Goal: Task Accomplishment & Management: Complete application form

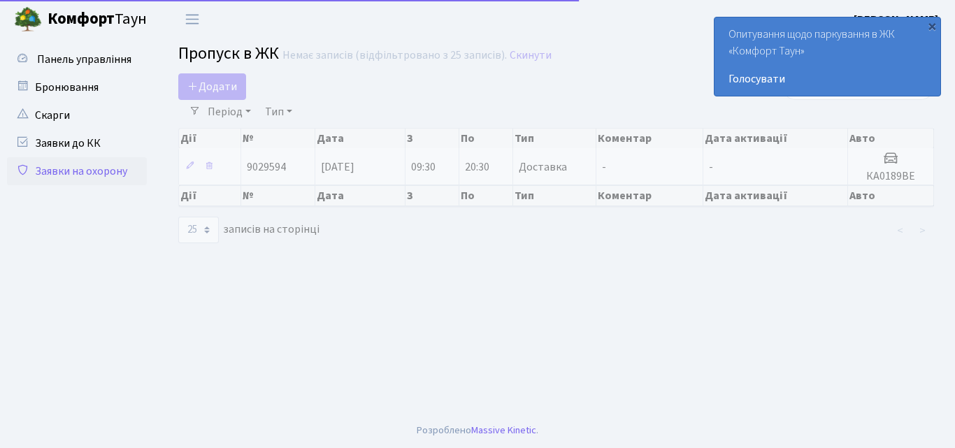
select select "25"
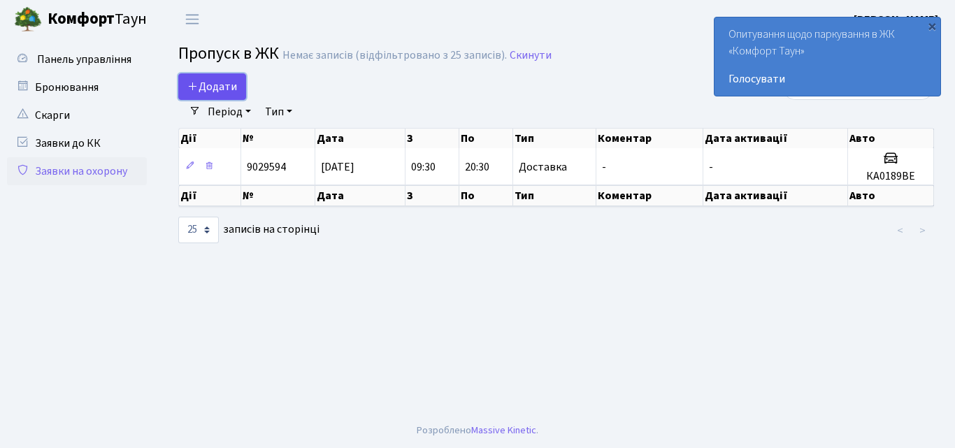
click at [220, 82] on span "Додати" at bounding box center [212, 86] width 50 height 15
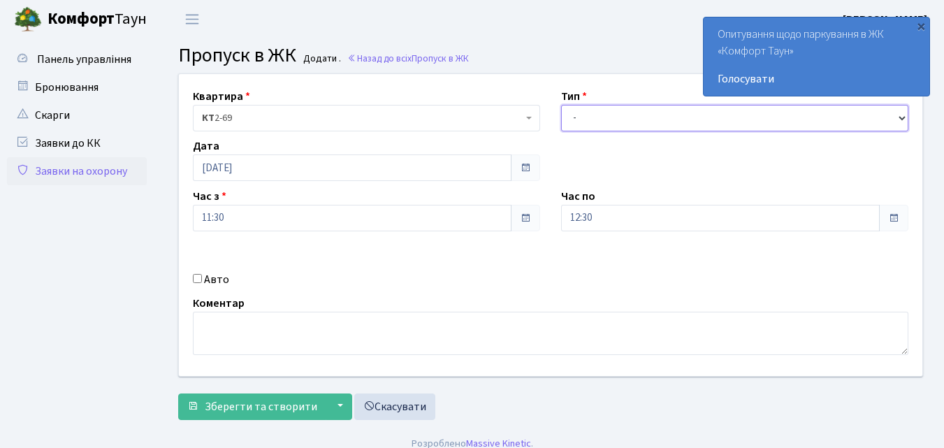
click at [572, 117] on select "- Доставка Таксі Гості Сервіс" at bounding box center [734, 118] width 347 height 27
select select "1"
click at [561, 105] on select "- Доставка Таксі Гості Сервіс" at bounding box center [734, 118] width 347 height 27
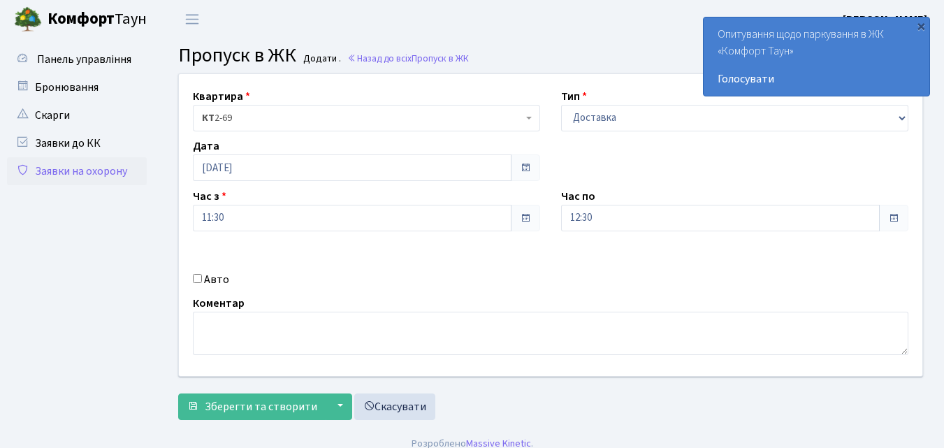
click at [199, 273] on div "Авто" at bounding box center [366, 279] width 368 height 17
click at [200, 277] on input "Авто" at bounding box center [197, 278] width 9 height 9
checkbox input "true"
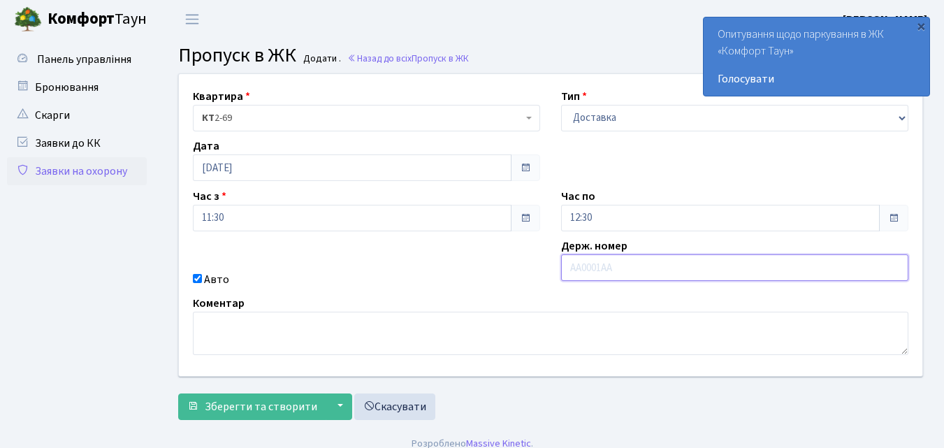
click at [602, 268] on input "text" at bounding box center [734, 267] width 347 height 27
type input "AІ6721АЕ"
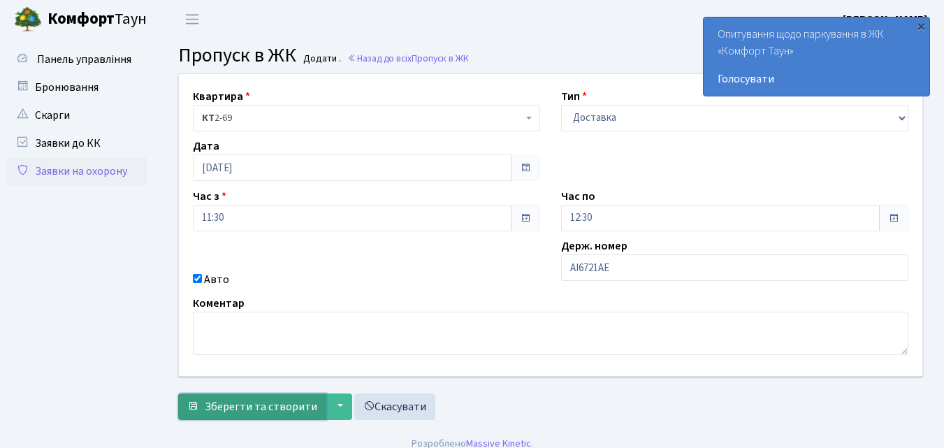
click at [238, 403] on span "Зберегти та створити" at bounding box center [261, 406] width 113 height 15
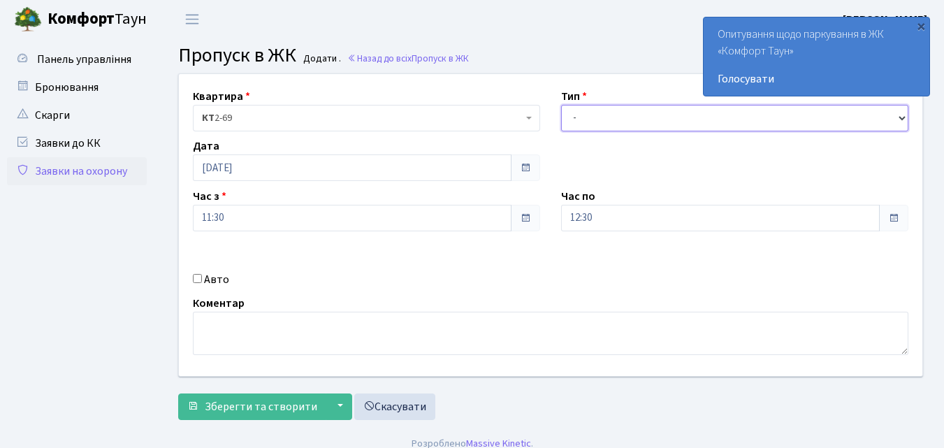
click at [573, 119] on select "- Доставка Таксі Гості Сервіс" at bounding box center [734, 118] width 347 height 27
select select "1"
click at [561, 105] on select "- Доставка Таксі Гості Сервіс" at bounding box center [734, 118] width 347 height 27
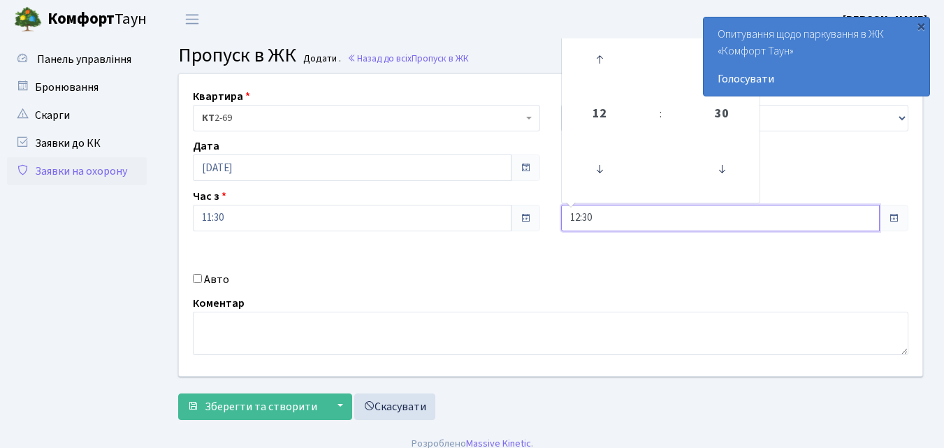
click at [599, 215] on input "12:30" at bounding box center [720, 218] width 319 height 27
click at [599, 64] on icon at bounding box center [600, 60] width 38 height 38
click at [596, 59] on icon at bounding box center [600, 60] width 38 height 38
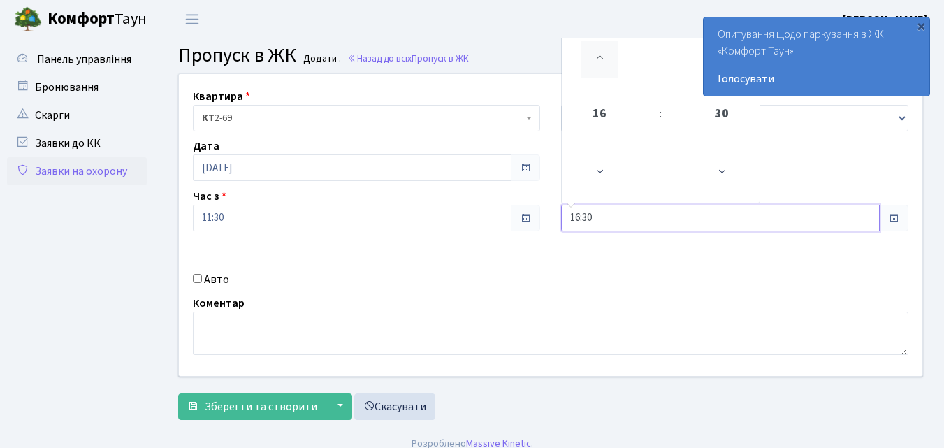
click at [593, 59] on icon at bounding box center [600, 60] width 38 height 38
click at [592, 59] on icon at bounding box center [600, 60] width 38 height 38
click at [592, 60] on icon at bounding box center [600, 60] width 38 height 38
drag, startPoint x: 591, startPoint y: 61, endPoint x: 584, endPoint y: 67, distance: 8.9
click at [588, 64] on icon at bounding box center [600, 60] width 38 height 38
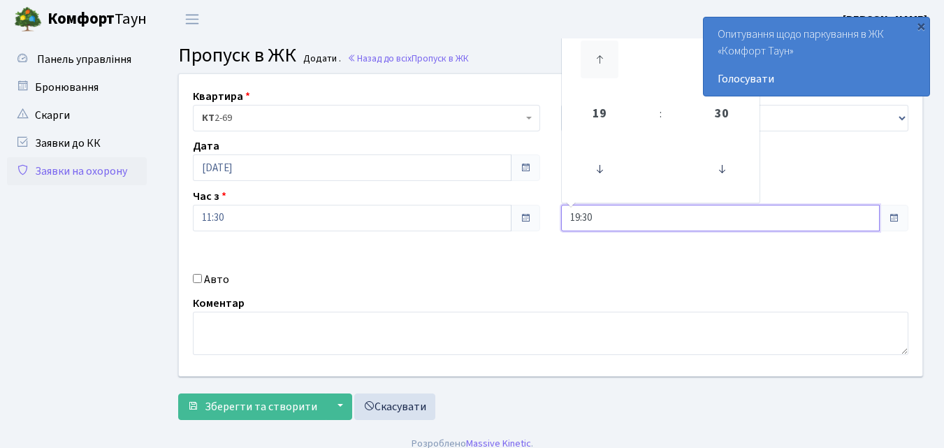
type input "20:30"
click at [200, 277] on input "Авто" at bounding box center [197, 278] width 9 height 9
checkbox input "true"
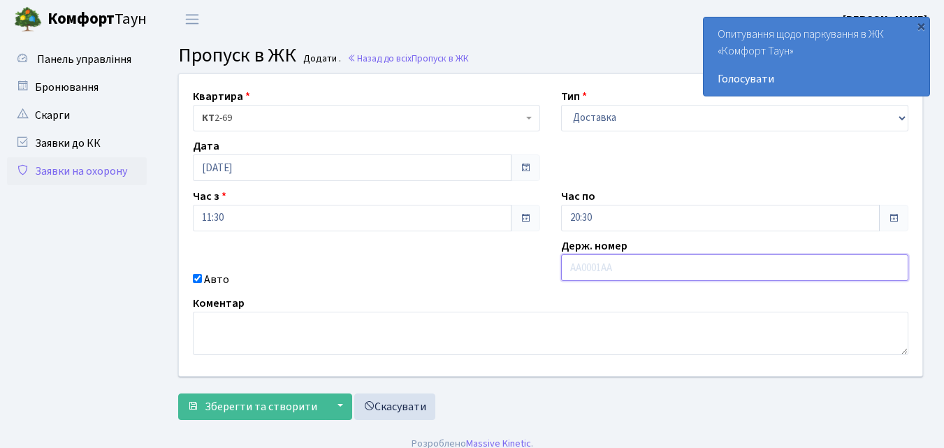
click at [595, 262] on input "text" at bounding box center [734, 267] width 347 height 27
type input "АІ6721АЕ"
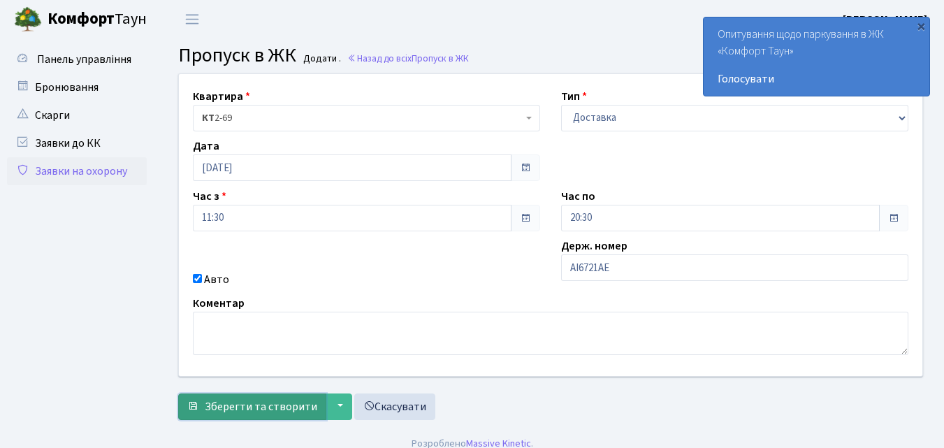
click at [278, 405] on span "Зберегти та створити" at bounding box center [261, 406] width 113 height 15
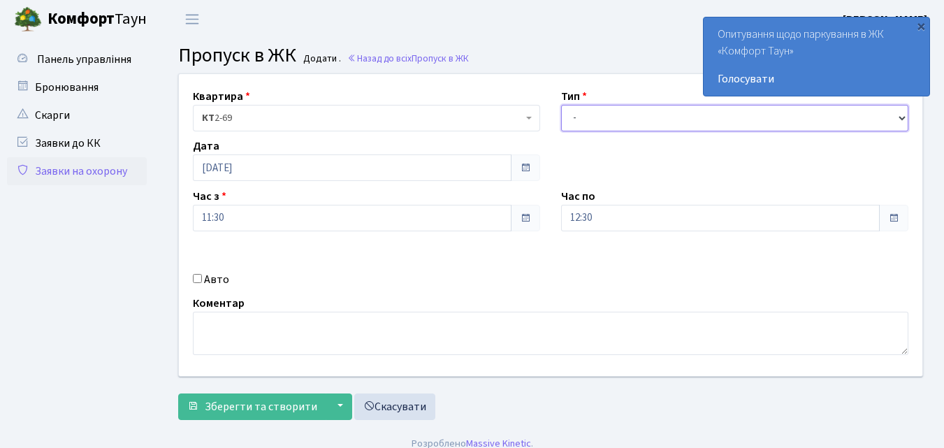
click at [575, 116] on select "- Доставка Таксі Гості Сервіс" at bounding box center [734, 118] width 347 height 27
select select "1"
click at [561, 105] on select "- Доставка Таксі Гості Сервіс" at bounding box center [734, 118] width 347 height 27
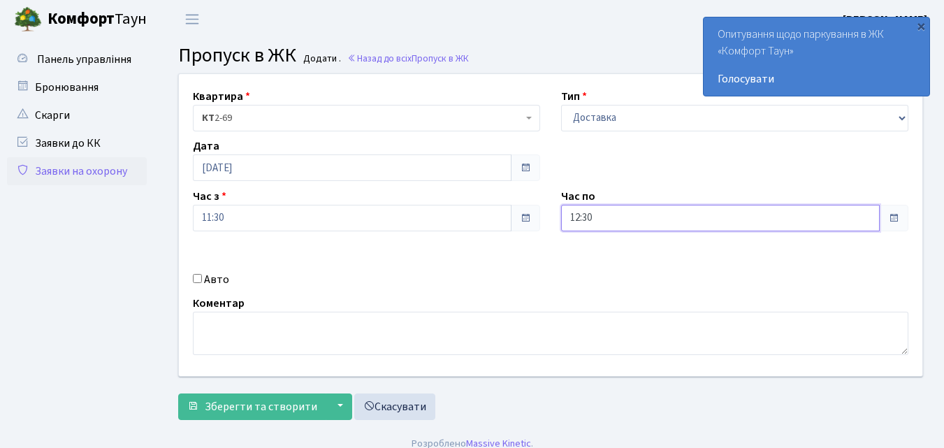
drag, startPoint x: 609, startPoint y: 218, endPoint x: 611, endPoint y: 208, distance: 9.9
click at [611, 217] on input "12:30" at bounding box center [720, 218] width 319 height 27
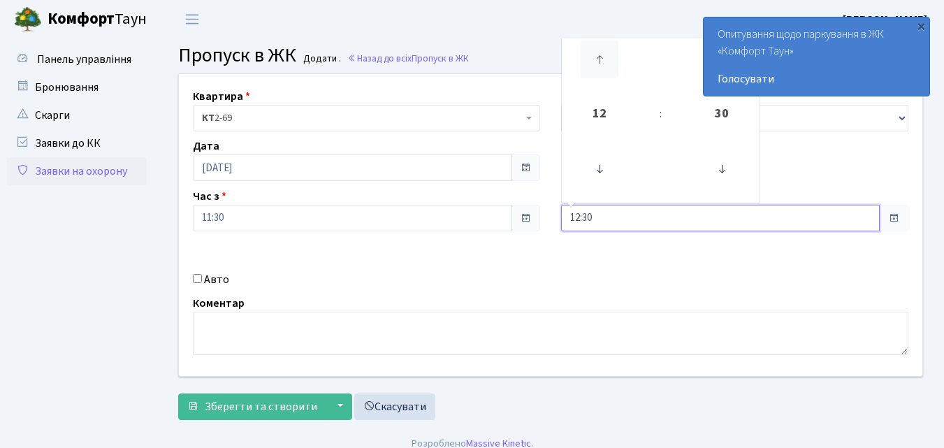
drag, startPoint x: 607, startPoint y: 60, endPoint x: 598, endPoint y: 60, distance: 8.4
click at [606, 60] on icon at bounding box center [600, 60] width 38 height 38
click at [598, 60] on icon at bounding box center [600, 60] width 38 height 38
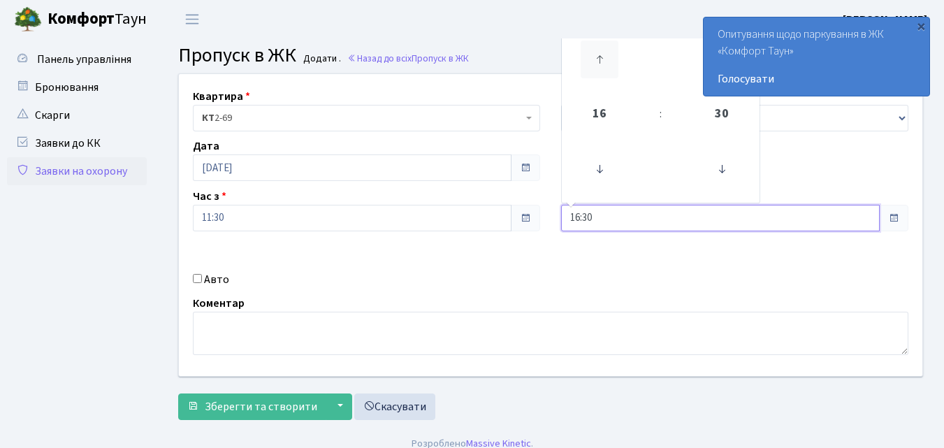
click at [598, 60] on icon at bounding box center [600, 60] width 38 height 38
drag, startPoint x: 594, startPoint y: 58, endPoint x: 582, endPoint y: 64, distance: 13.4
click at [594, 59] on icon at bounding box center [600, 60] width 38 height 38
type input "19:30"
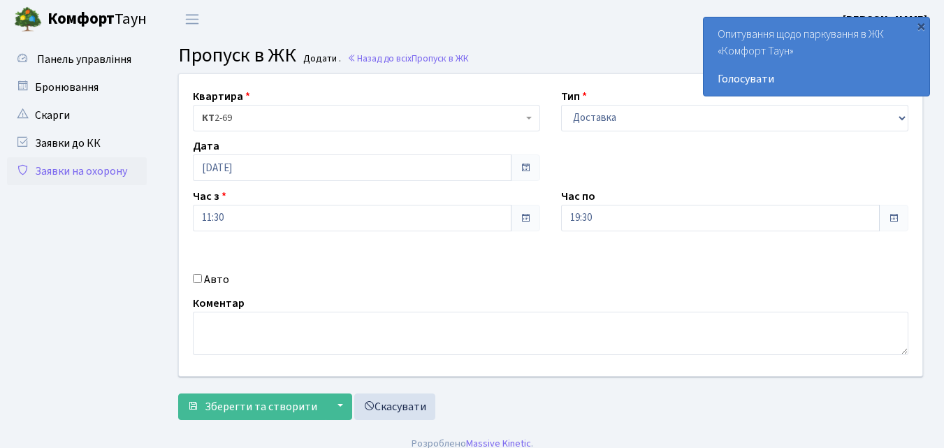
click at [198, 277] on input "Авто" at bounding box center [197, 278] width 9 height 9
checkbox input "true"
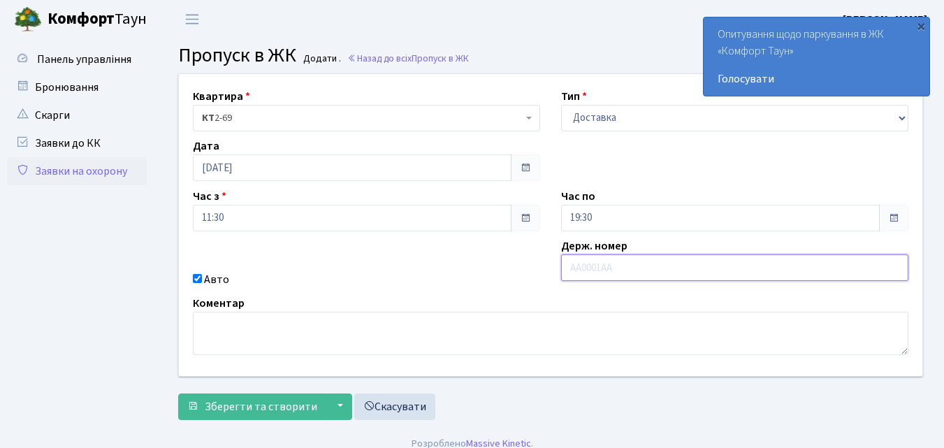
click at [584, 266] on input "text" at bounding box center [734, 267] width 347 height 27
type input "Ф"
type input "АА3280СВ"
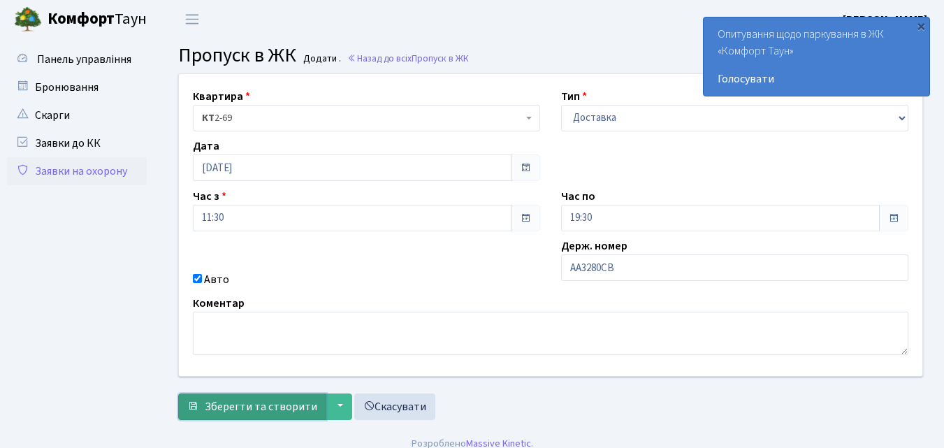
click at [238, 404] on span "Зберегти та створити" at bounding box center [261, 406] width 113 height 15
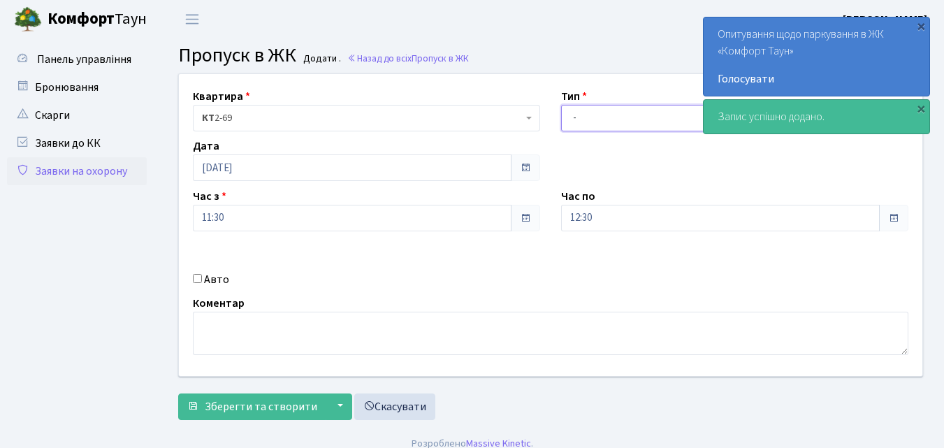
click at [573, 119] on select "- Доставка Таксі Гості Сервіс" at bounding box center [734, 118] width 347 height 27
select select "1"
click at [561, 105] on select "- Доставка Таксі Гості Сервіс" at bounding box center [734, 118] width 347 height 27
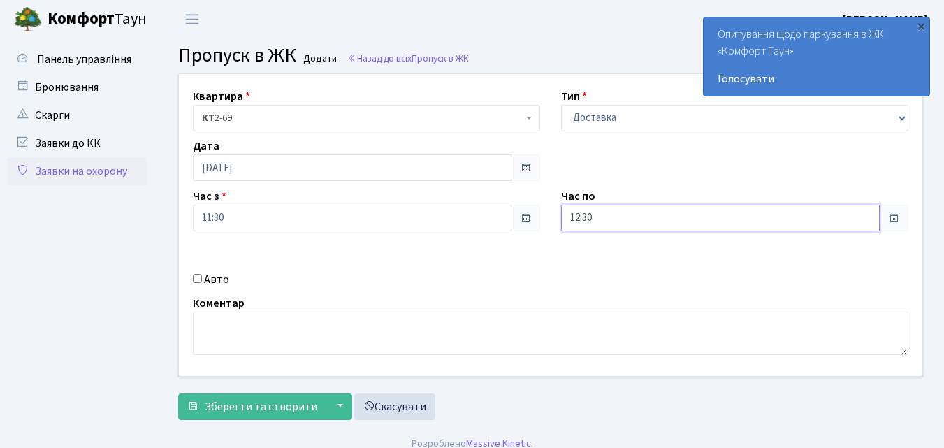
click at [606, 217] on input "12:30" at bounding box center [720, 218] width 319 height 27
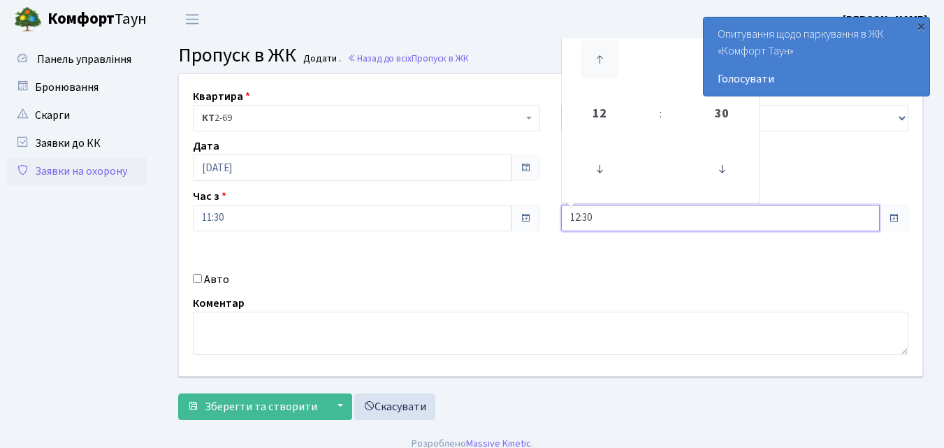
click at [606, 60] on icon at bounding box center [600, 60] width 38 height 38
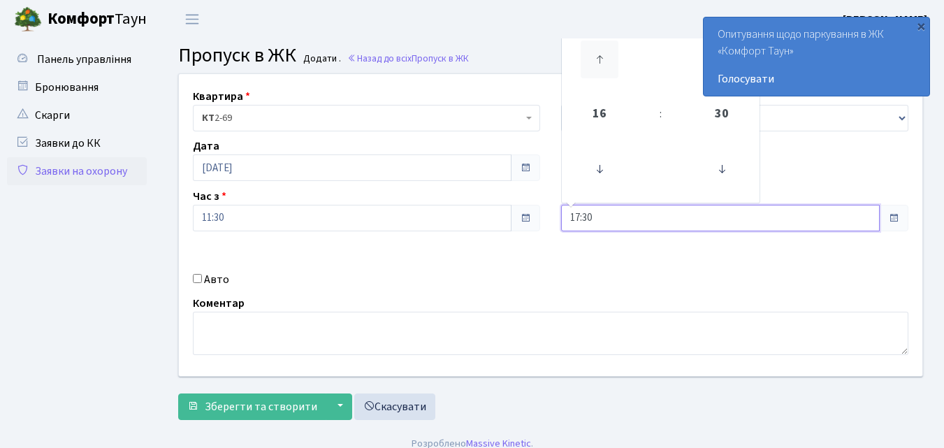
click at [606, 60] on icon at bounding box center [600, 60] width 38 height 38
type input "19:30"
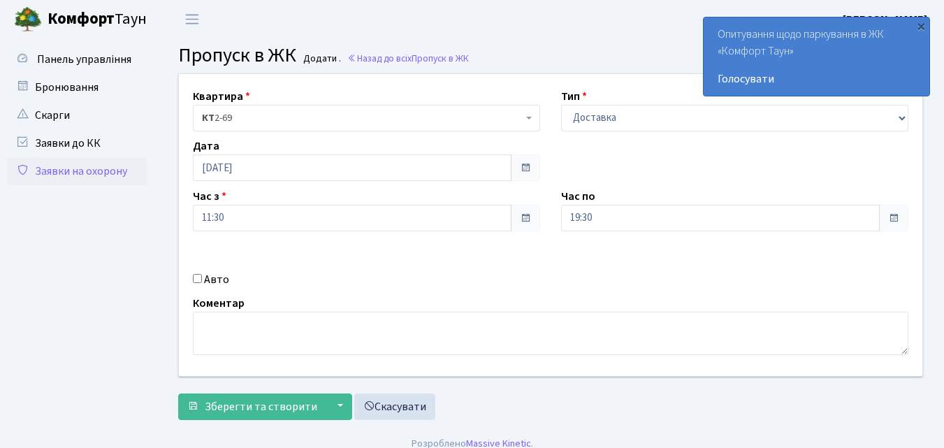
click at [194, 277] on input "Авто" at bounding box center [197, 278] width 9 height 9
checkbox input "true"
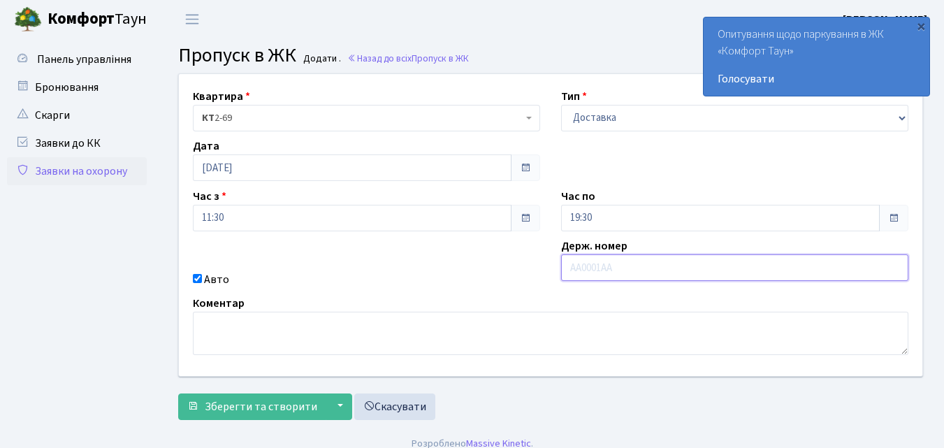
click at [615, 268] on input "text" at bounding box center [734, 267] width 347 height 27
type input "КА1853ЕО"
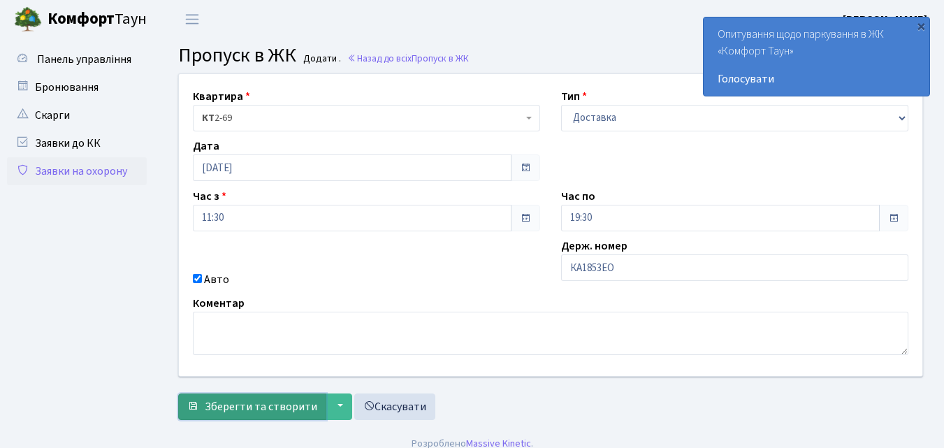
click at [248, 403] on span "Зберегти та створити" at bounding box center [261, 406] width 113 height 15
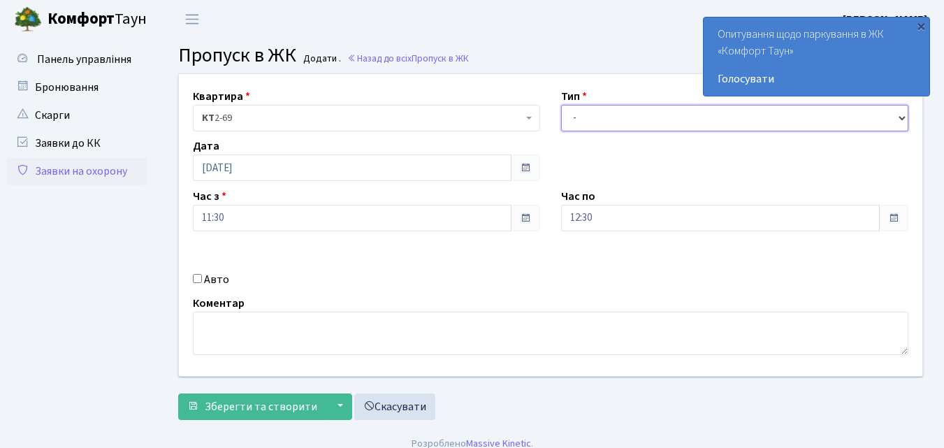
click at [574, 118] on select "- Доставка Таксі Гості Сервіс" at bounding box center [734, 118] width 347 height 27
select select "1"
click at [561, 105] on select "- Доставка Таксі Гості Сервіс" at bounding box center [734, 118] width 347 height 27
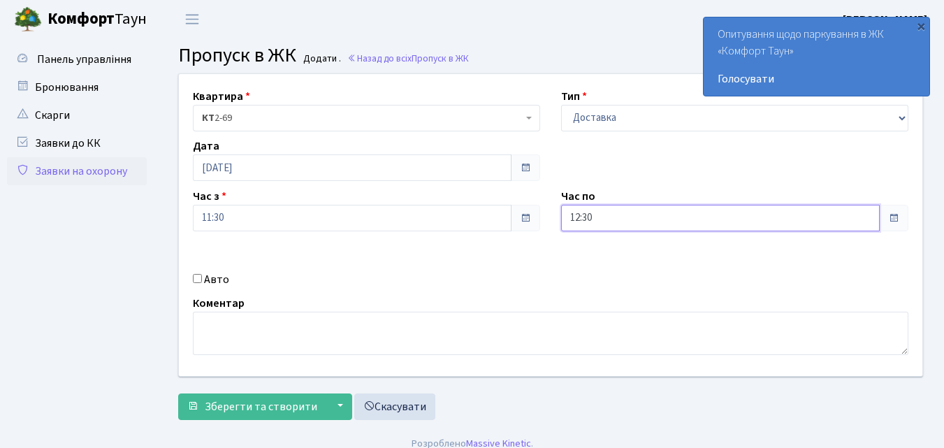
click at [622, 211] on input "12:30" at bounding box center [720, 218] width 319 height 27
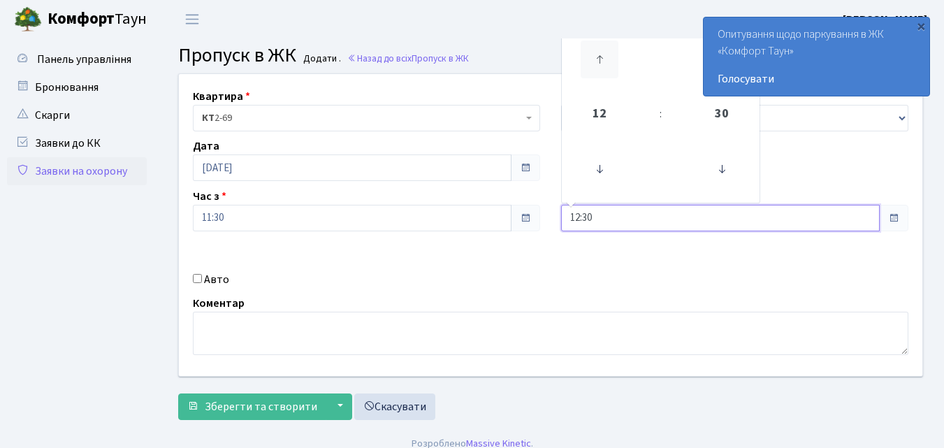
click at [604, 62] on icon at bounding box center [600, 60] width 38 height 38
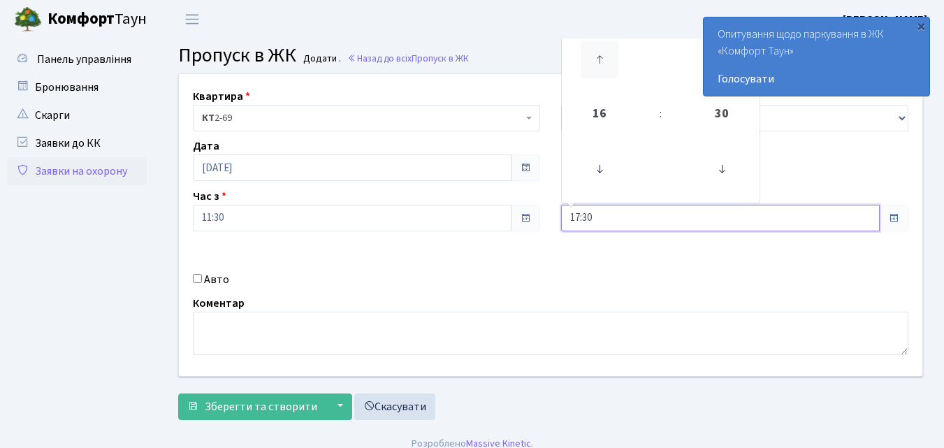
click at [604, 62] on icon at bounding box center [600, 60] width 38 height 38
type input "18:30"
click at [199, 275] on input "Авто" at bounding box center [197, 278] width 9 height 9
checkbox input "true"
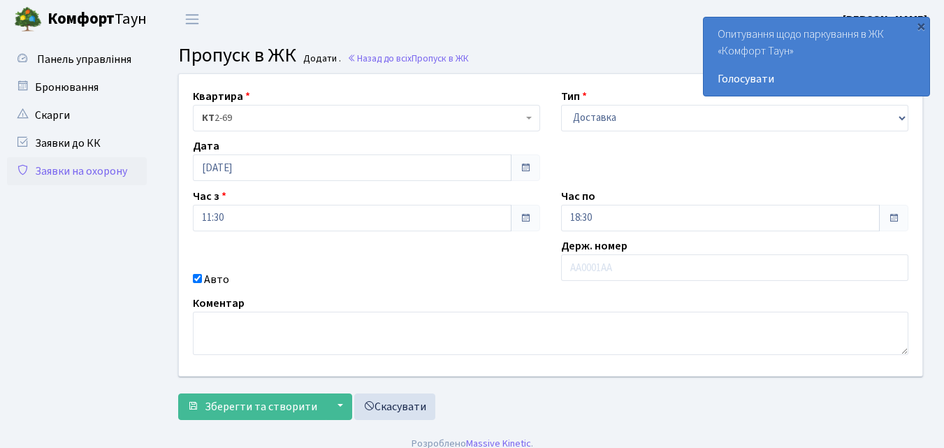
click at [550, 272] on div "Авто" at bounding box center [366, 279] width 368 height 17
click at [583, 265] on input "text" at bounding box center [734, 267] width 347 height 27
type input "ВІ4902СХ"
click at [240, 400] on span "Зберегти та створити" at bounding box center [261, 406] width 113 height 15
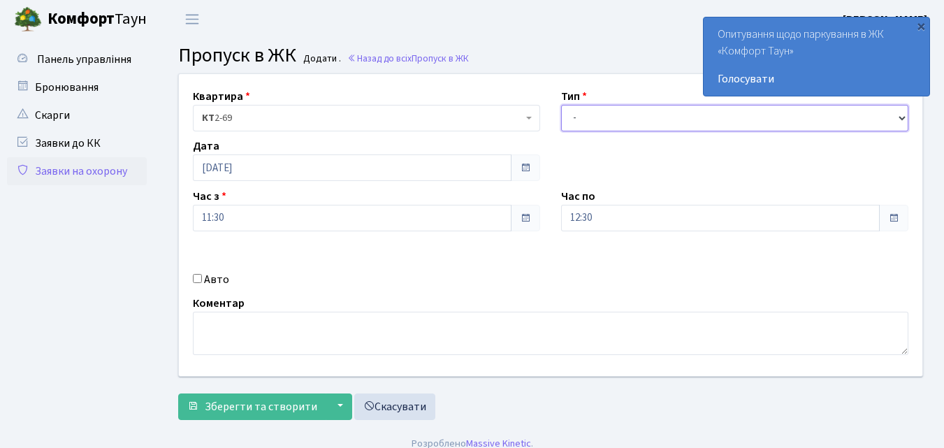
click at [576, 120] on select "- Доставка Таксі Гості Сервіс" at bounding box center [734, 118] width 347 height 27
select select "1"
click at [561, 105] on select "- Доставка Таксі Гості Сервіс" at bounding box center [734, 118] width 347 height 27
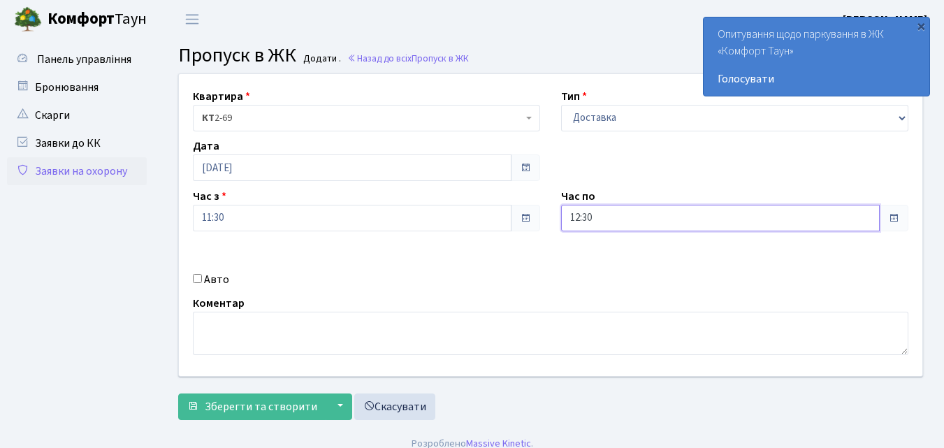
click at [621, 221] on input "12:30" at bounding box center [720, 218] width 319 height 27
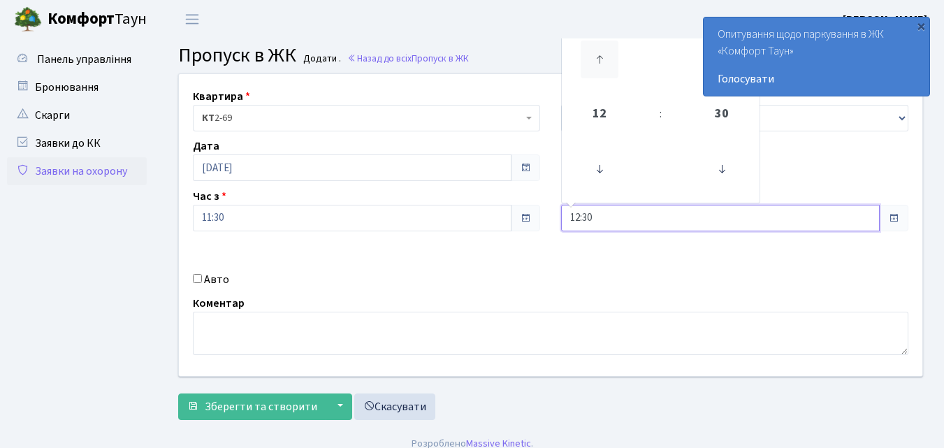
click at [601, 60] on icon at bounding box center [600, 60] width 38 height 38
click at [601, 57] on icon at bounding box center [600, 60] width 38 height 38
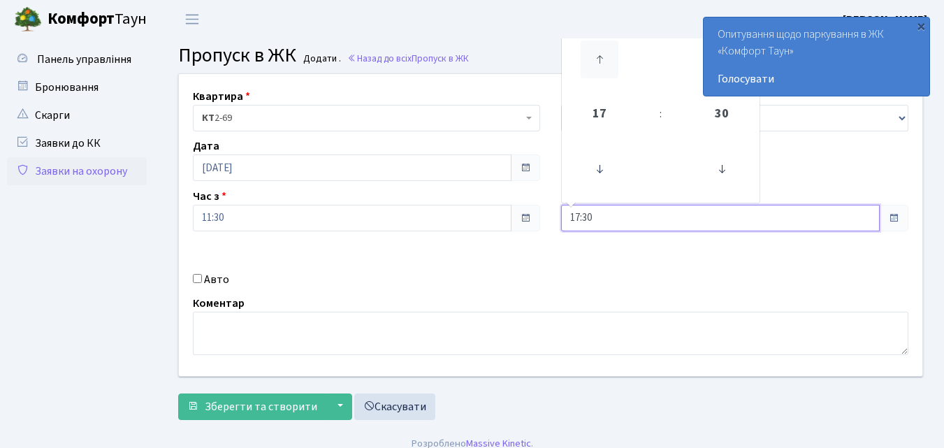
click at [602, 59] on icon at bounding box center [600, 60] width 38 height 38
type input "18:30"
click at [198, 274] on input "Авто" at bounding box center [197, 278] width 9 height 9
checkbox input "true"
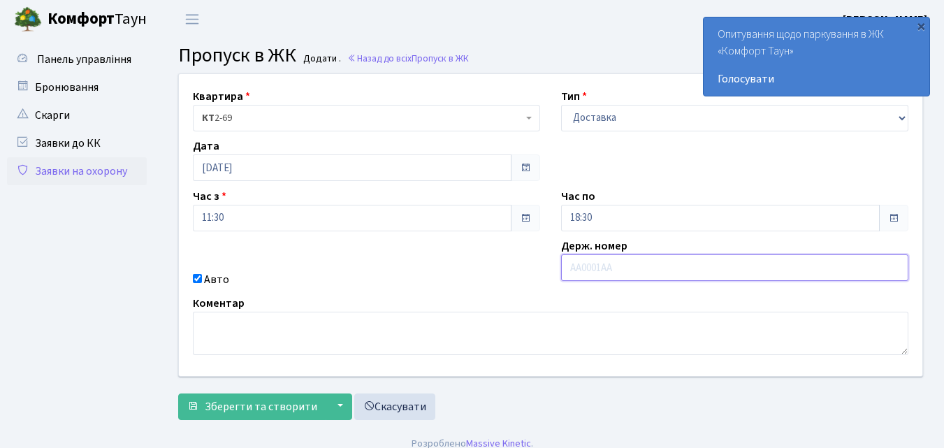
click at [586, 265] on input "text" at bounding box center [734, 267] width 347 height 27
type input "АА8409ТН"
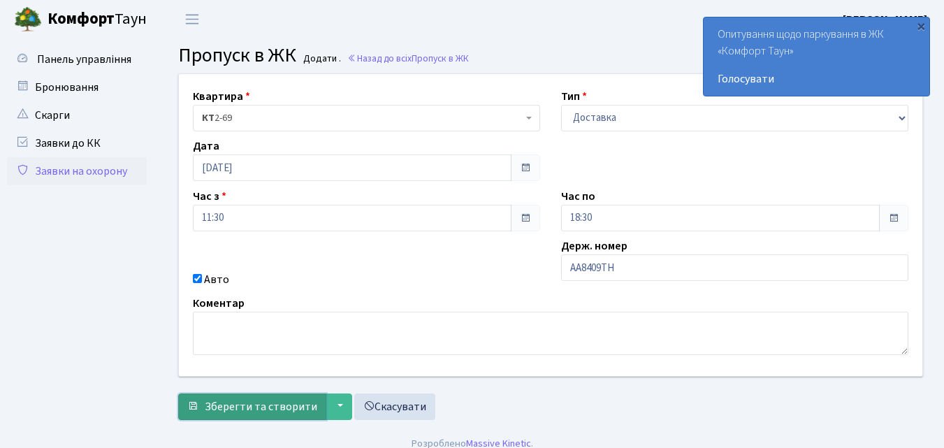
click at [281, 405] on span "Зберегти та створити" at bounding box center [261, 406] width 113 height 15
